Goal: Check status

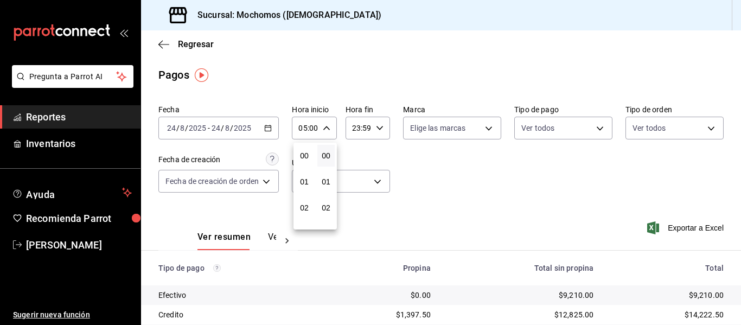
scroll to position [108, 0]
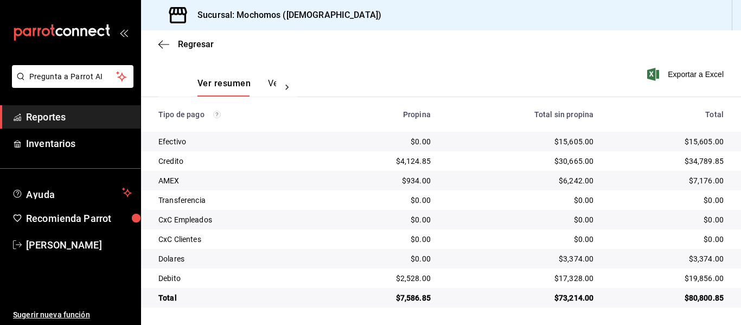
scroll to position [154, 0]
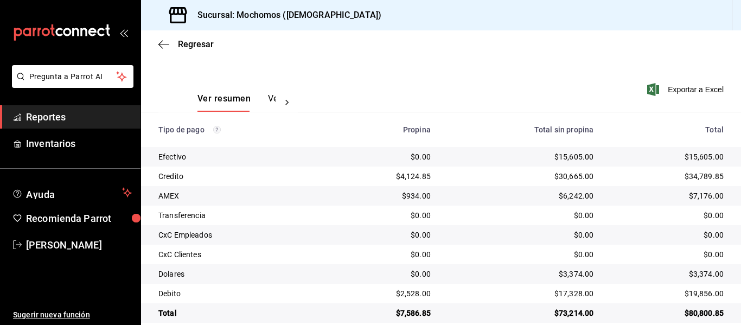
scroll to position [154, 0]
